Goal: Transaction & Acquisition: Purchase product/service

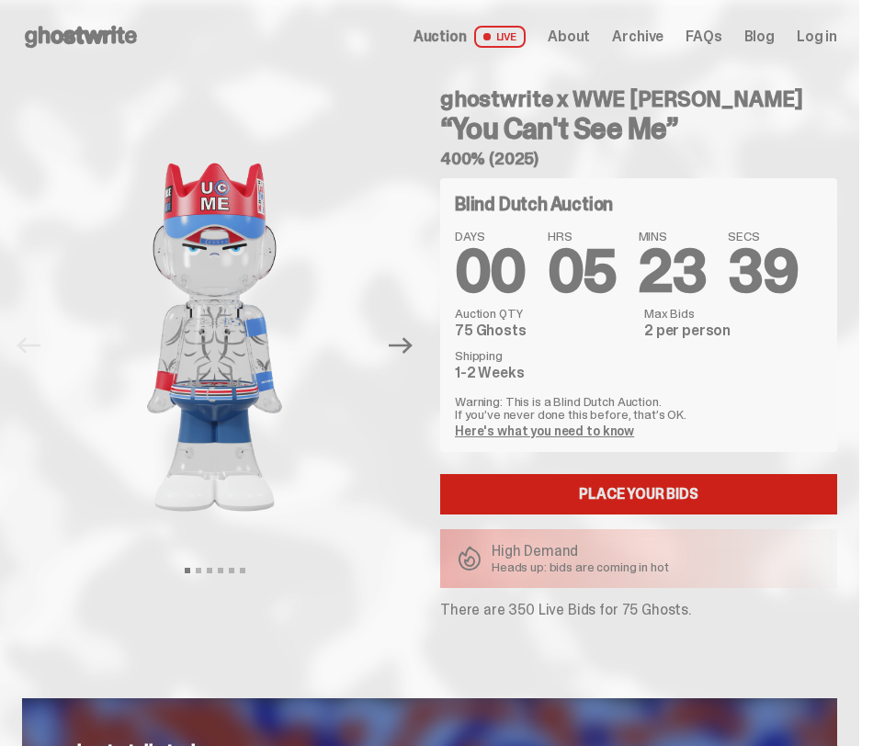
click at [657, 494] on link "Place your Bids" at bounding box center [638, 494] width 397 height 40
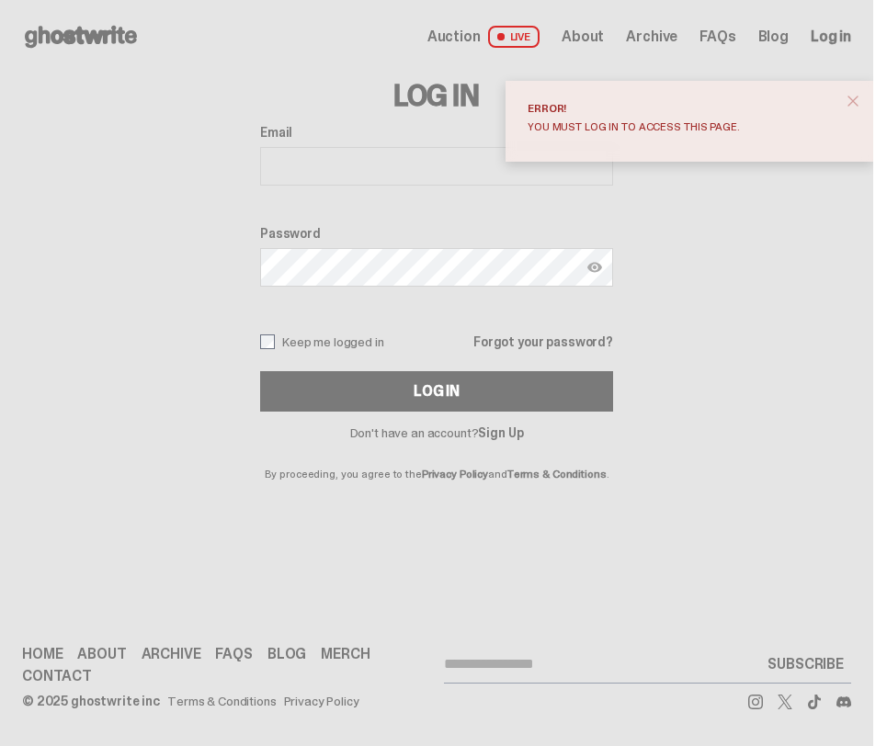
click at [857, 99] on span "close" at bounding box center [853, 101] width 18 height 18
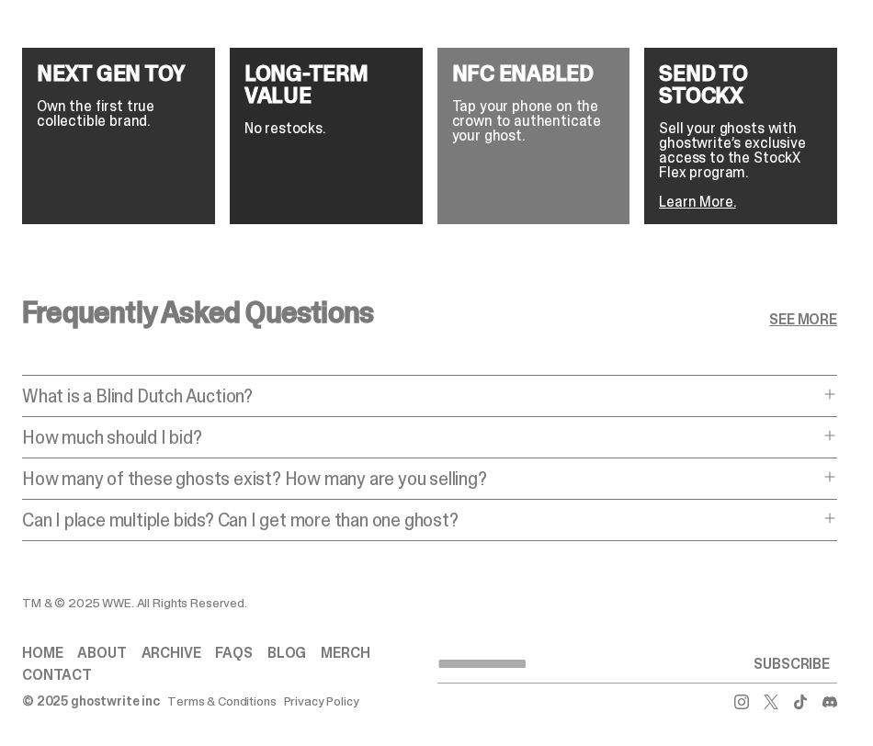
scroll to position [2983, 0]
click at [833, 428] on div "How much should I bid? How much should I bid? The short answer is: just bid the…" at bounding box center [429, 443] width 815 height 30
click at [837, 428] on span at bounding box center [830, 435] width 15 height 15
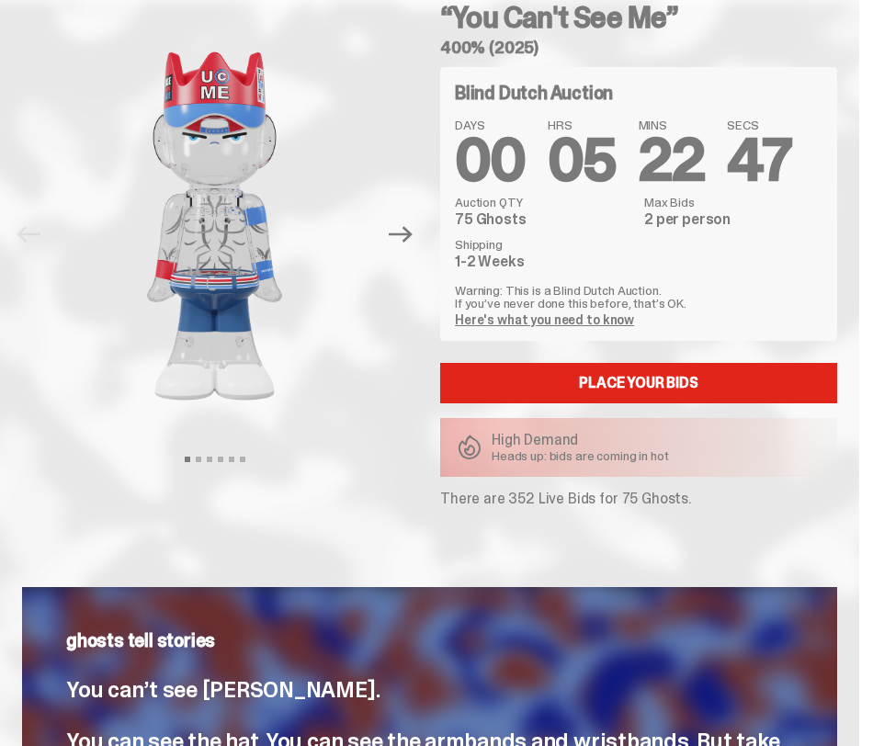
scroll to position [0, 0]
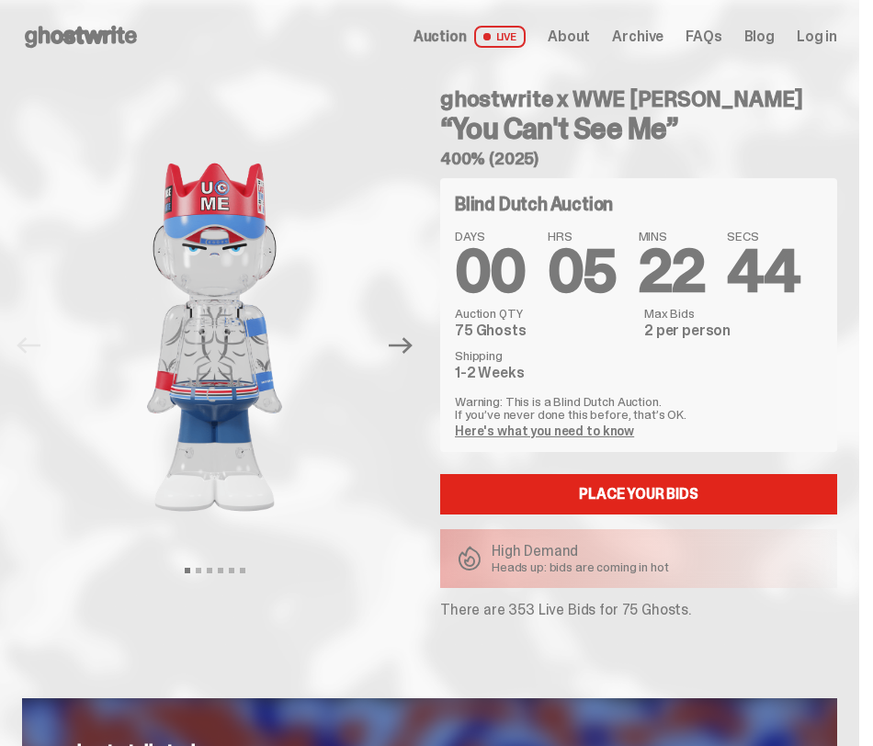
click at [465, 30] on span "Auction" at bounding box center [440, 36] width 53 height 15
click at [511, 43] on span "LIVE" at bounding box center [500, 37] width 52 height 22
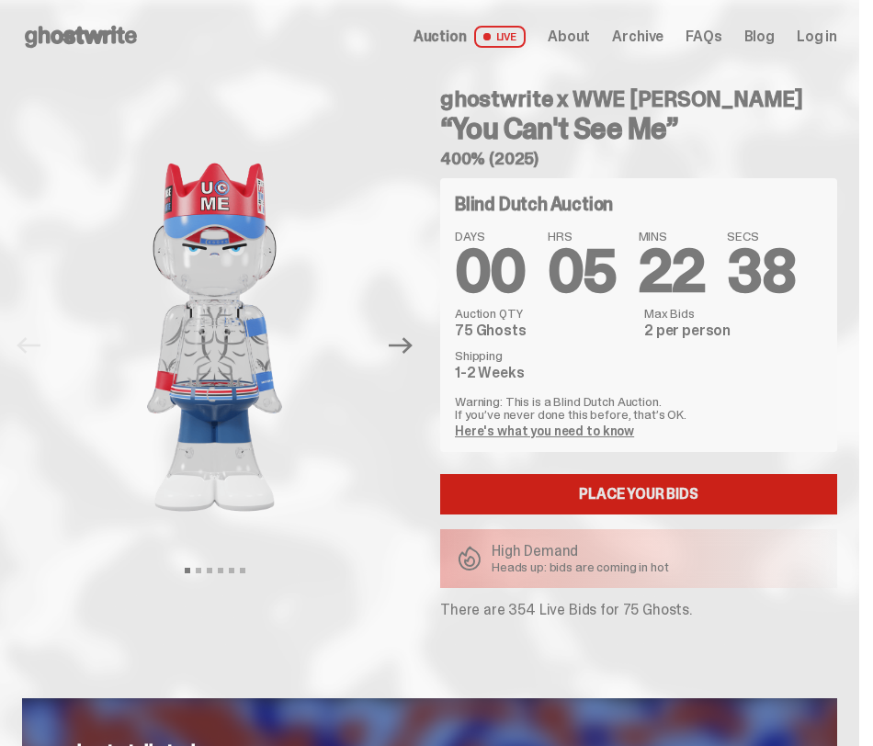
click at [655, 490] on link "Place your Bids" at bounding box center [638, 494] width 397 height 40
